Goal: Browse casually

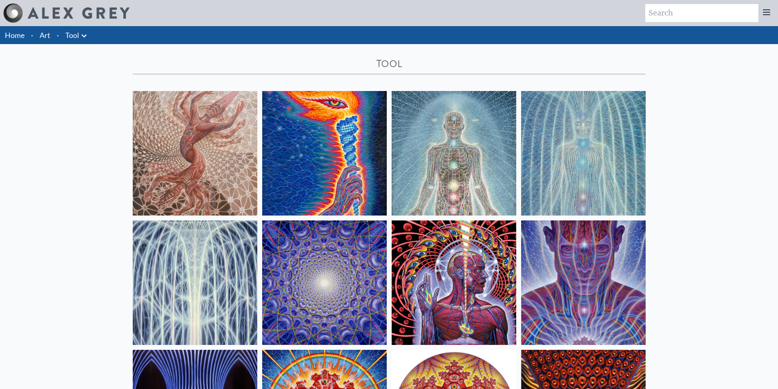
click at [74, 199] on div "Home · Art · Tool Anatomical Drawings" at bounding box center [389, 324] width 778 height 596
click at [62, 199] on div "Home · Art · Tool Anatomical Drawings" at bounding box center [389, 324] width 778 height 596
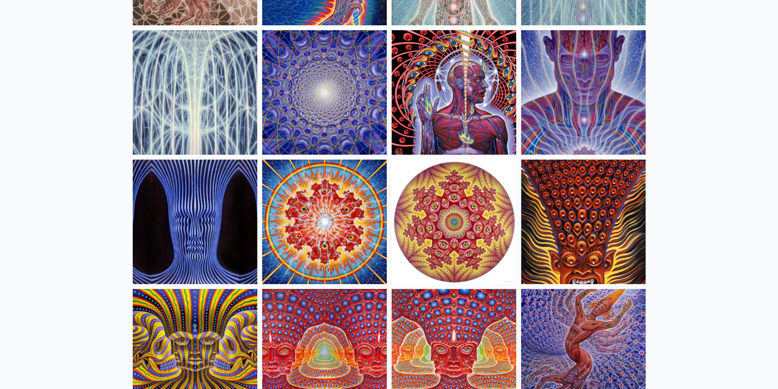
scroll to position [205, 0]
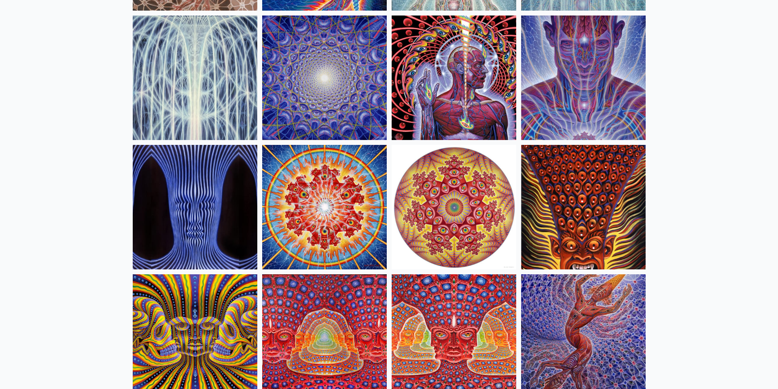
drag, startPoint x: 367, startPoint y: 197, endPoint x: 397, endPoint y: 325, distance: 130.9
drag, startPoint x: 397, startPoint y: 325, endPoint x: 57, endPoint y: 272, distance: 343.6
click at [57, 272] on div "Home · Art · Tool Anatomical Drawings" at bounding box center [389, 119] width 778 height 596
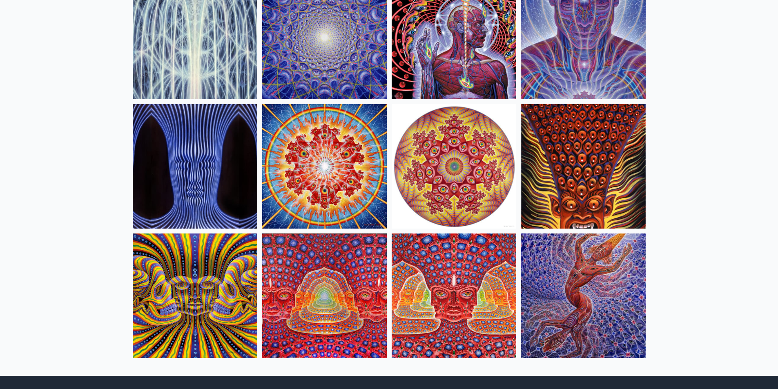
scroll to position [287, 0]
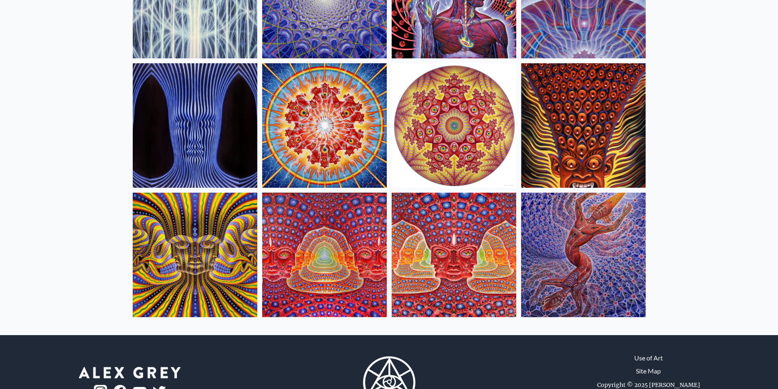
click at [75, 294] on div "Home · Art · Tool Anatomical Drawings" at bounding box center [389, 37] width 778 height 596
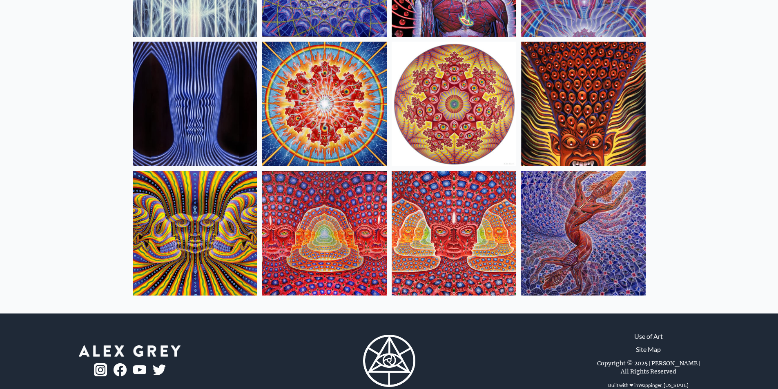
scroll to position [328, 0]
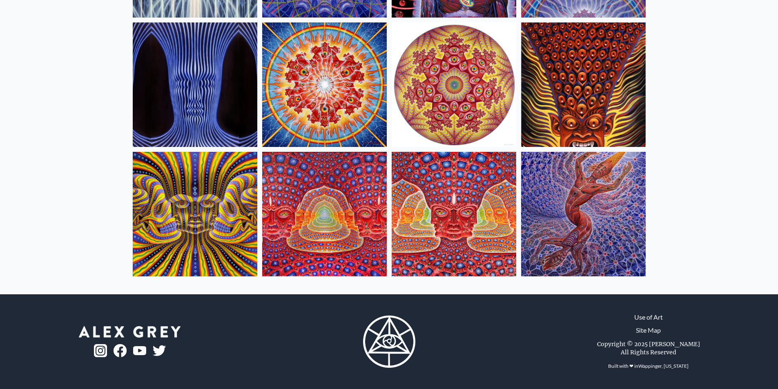
click at [223, 205] on img at bounding box center [195, 214] width 125 height 125
click at [432, 220] on img at bounding box center [454, 214] width 125 height 125
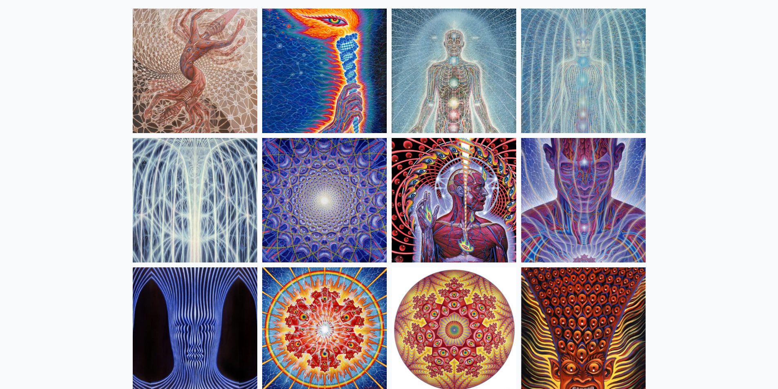
scroll to position [42, 0]
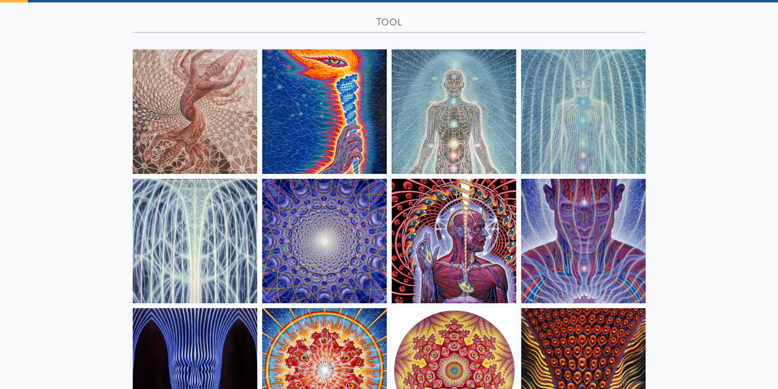
click at [212, 98] on img at bounding box center [195, 111] width 125 height 125
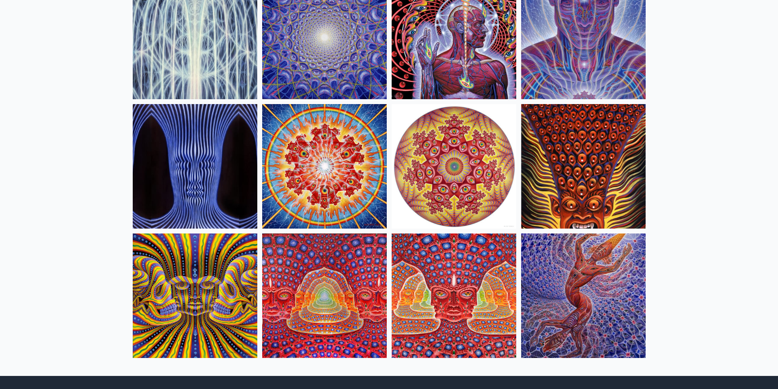
scroll to position [328, 0]
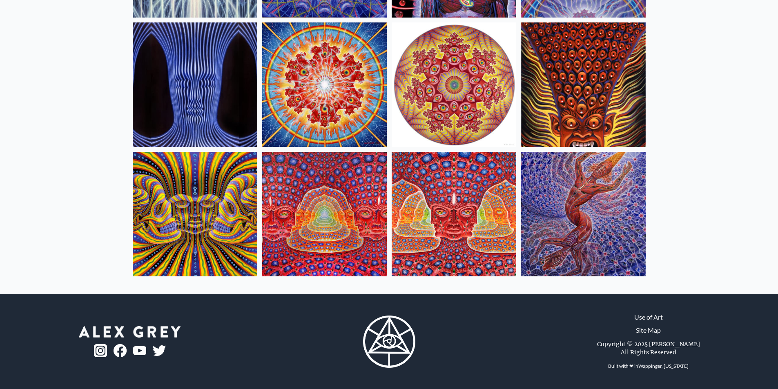
click at [601, 235] on img at bounding box center [583, 214] width 125 height 125
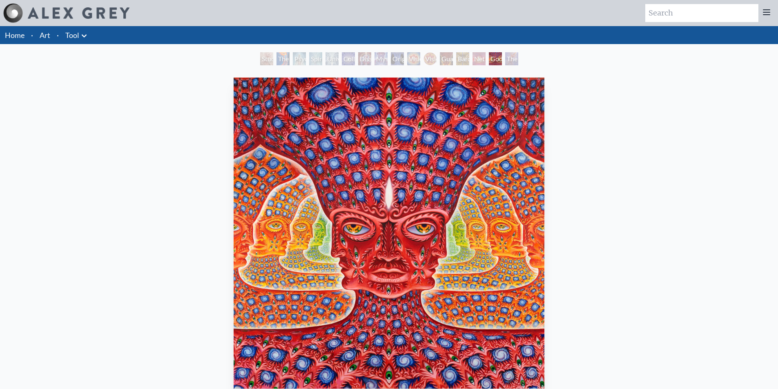
drag, startPoint x: 412, startPoint y: 209, endPoint x: 412, endPoint y: 205, distance: 4.1
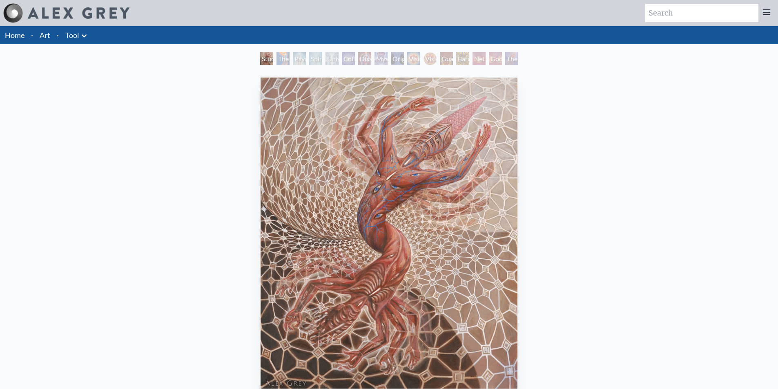
click at [198, 159] on div "Study for the Great Turn 2020, oil on linen, 20 x 24 in. Visit the CoSM Shop" at bounding box center [389, 280] width 765 height 413
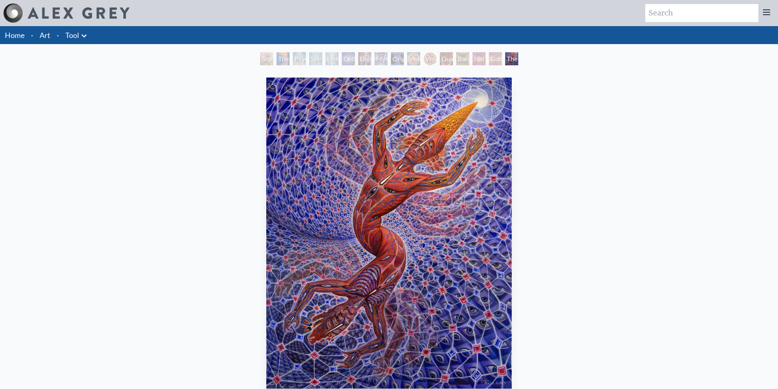
drag, startPoint x: 328, startPoint y: 150, endPoint x: 321, endPoint y: 151, distance: 7.8
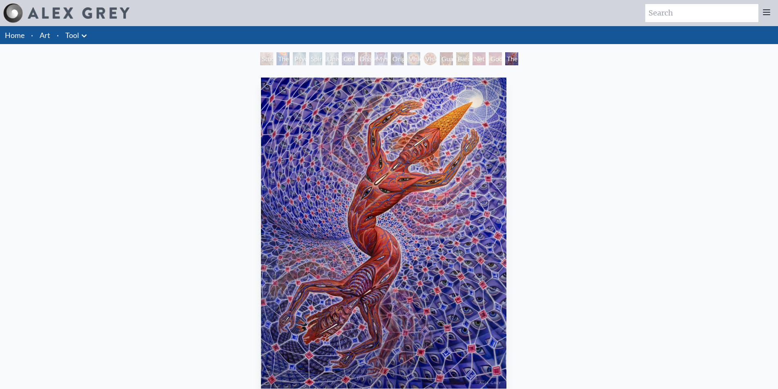
click at [232, 170] on div "The Great Turn 2020, oil on linen, 8 x 10 feet Visit the CoSM Shop The Great Tu…" at bounding box center [383, 372] width 765 height 596
